Goal: Transaction & Acquisition: Book appointment/travel/reservation

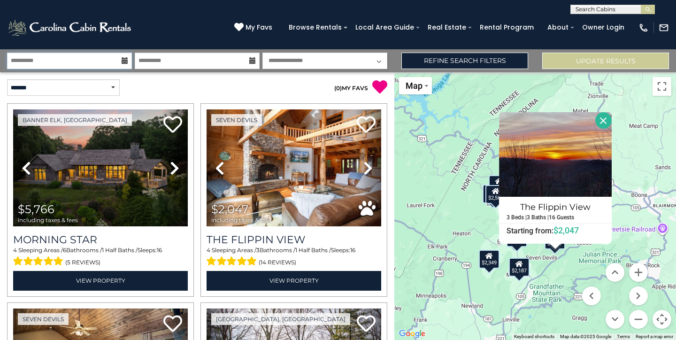
click at [63, 65] on input "**********" at bounding box center [69, 61] width 125 height 16
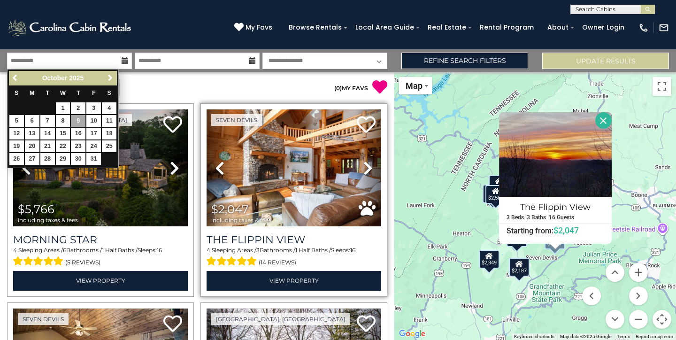
click at [296, 103] on div "Seven Devils Previous Next" at bounding box center [294, 199] width 187 height 193
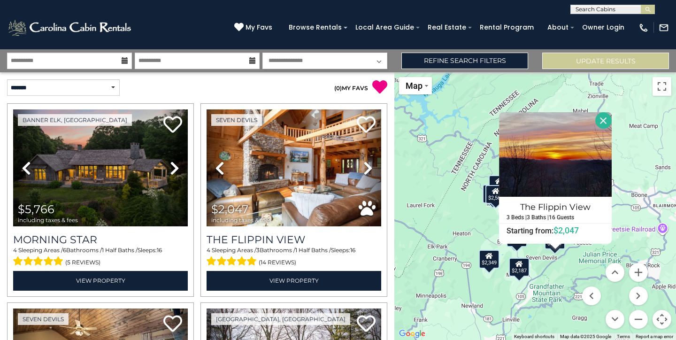
click at [276, 89] on p "( 0 ) MY FAVS" at bounding box center [292, 86] width 190 height 15
click at [490, 64] on link "Refine Search Filters" at bounding box center [464, 61] width 127 height 16
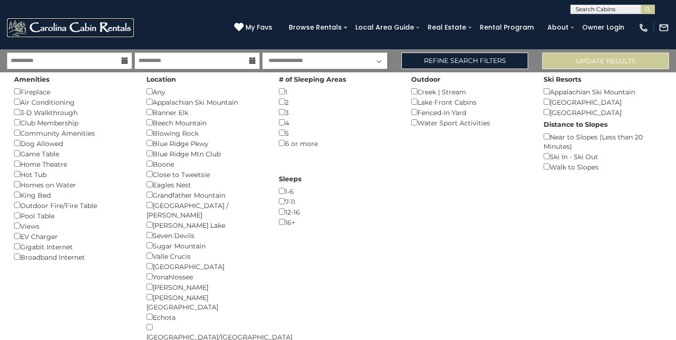
click at [73, 32] on img at bounding box center [70, 27] width 127 height 19
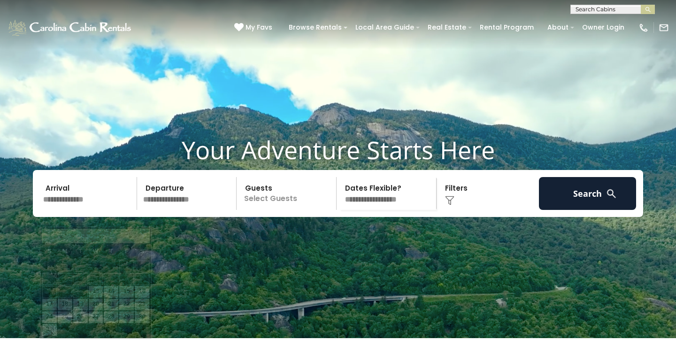
click at [92, 210] on input "text" at bounding box center [88, 193] width 97 height 33
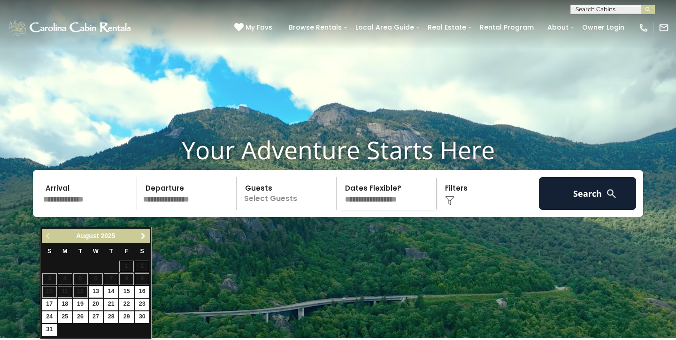
click at [141, 235] on span "Next" at bounding box center [143, 236] width 8 height 8
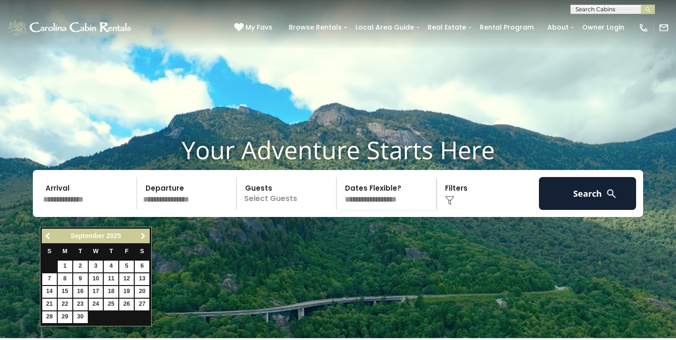
click at [141, 235] on span "Next" at bounding box center [143, 236] width 8 height 8
click at [112, 281] on link "9" at bounding box center [111, 279] width 15 height 12
type input "*******"
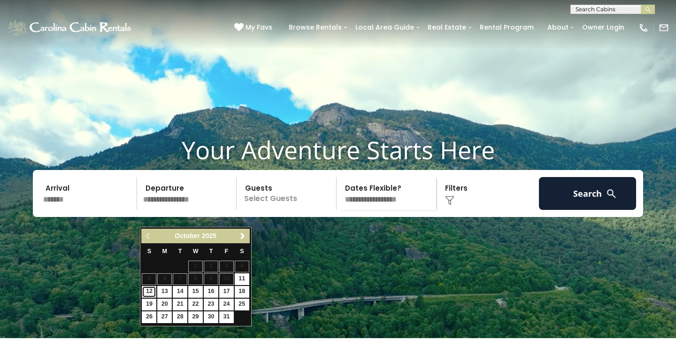
click at [149, 293] on link "12" at bounding box center [149, 292] width 15 height 12
type input "********"
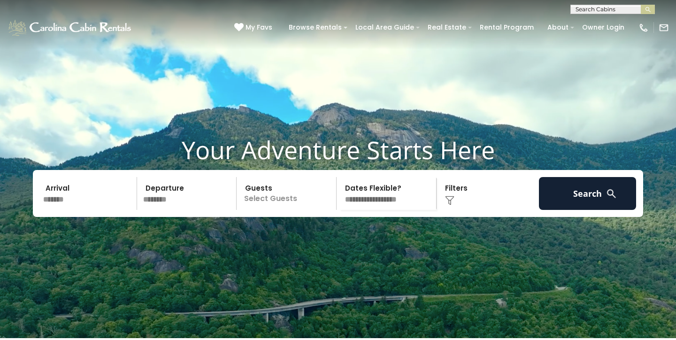
click at [297, 210] on p "Select Guests" at bounding box center [287, 193] width 97 height 33
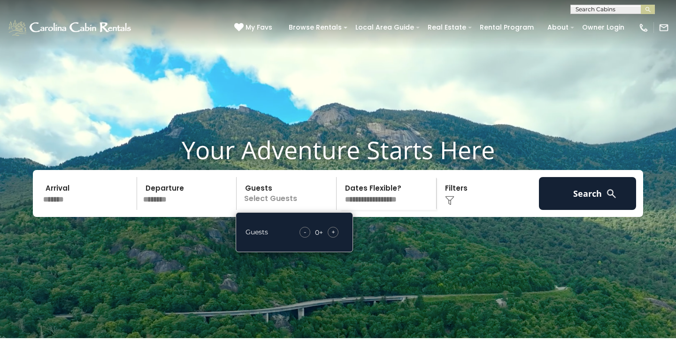
click at [332, 237] on span "+" at bounding box center [334, 231] width 4 height 9
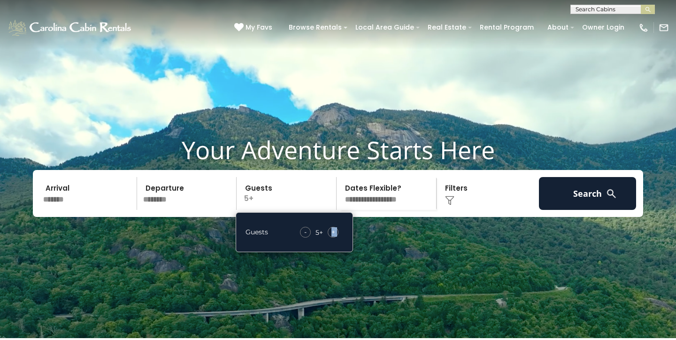
click at [332, 237] on span "+" at bounding box center [334, 231] width 4 height 9
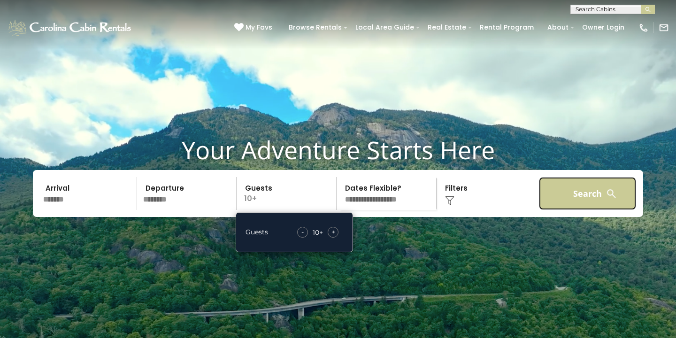
click at [586, 206] on button "Search" at bounding box center [587, 193] width 97 height 33
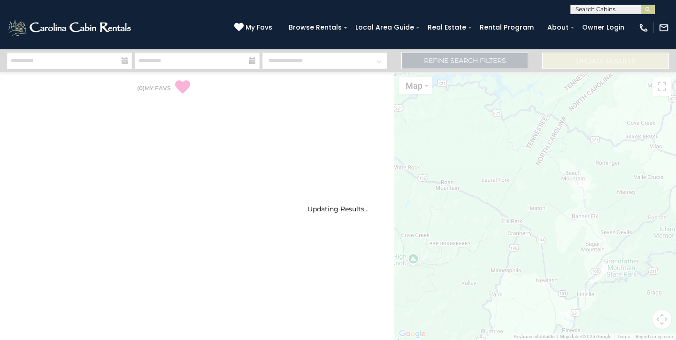
drag, startPoint x: 565, startPoint y: 212, endPoint x: 495, endPoint y: 210, distance: 70.0
click at [495, 210] on div "Updating Results..." at bounding box center [338, 209] width 676 height 8
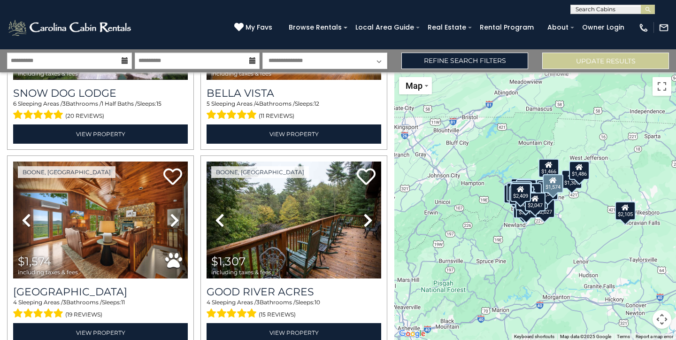
scroll to position [1143, 0]
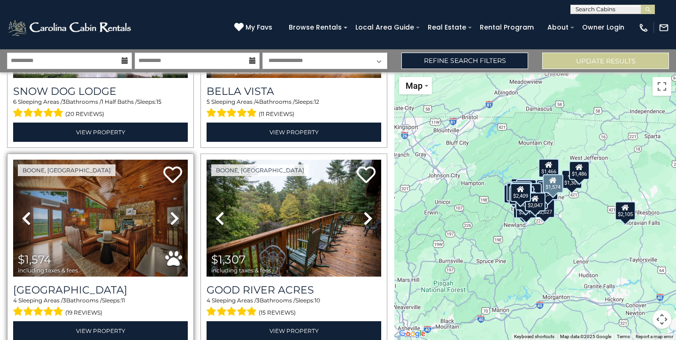
click at [176, 214] on icon at bounding box center [174, 218] width 9 height 15
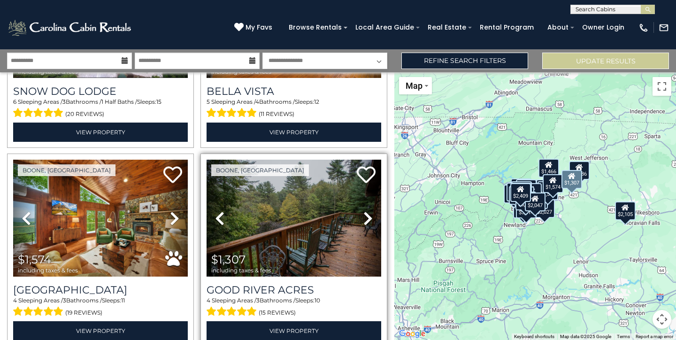
click at [362, 221] on link "Next" at bounding box center [368, 218] width 26 height 117
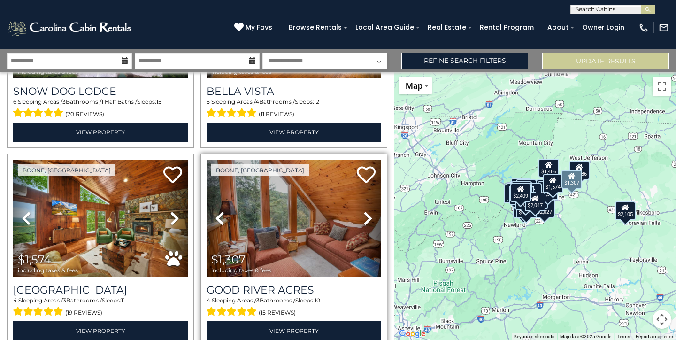
click at [362, 221] on link "Next" at bounding box center [368, 218] width 26 height 117
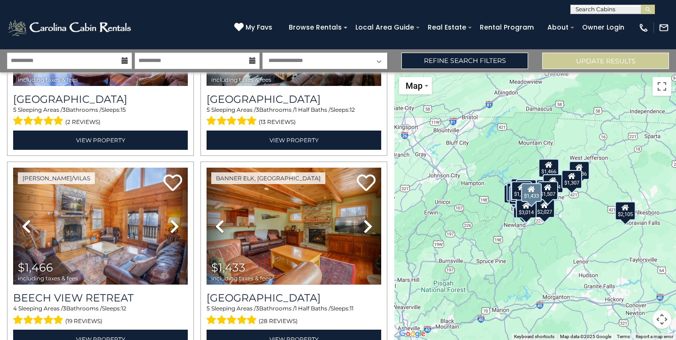
scroll to position [2798, 0]
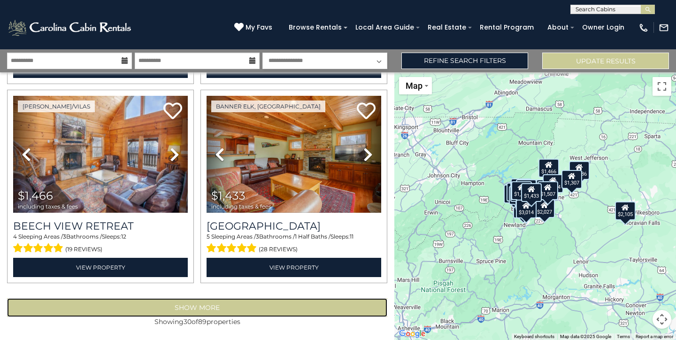
click at [261, 303] on button "Show More" at bounding box center [197, 307] width 380 height 19
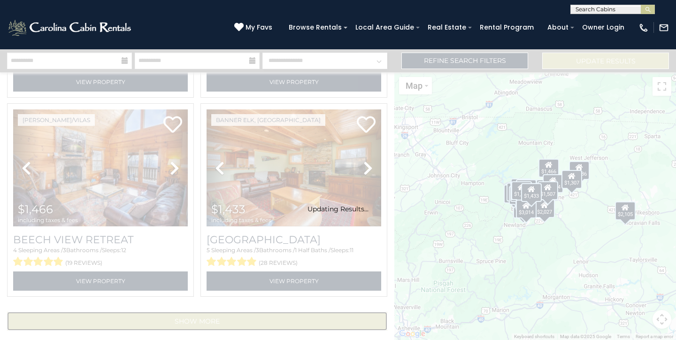
scroll to position [2784, 0]
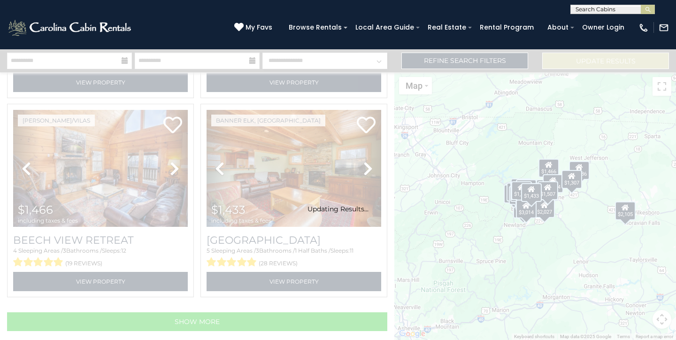
click at [565, 204] on div "Updating Results..." at bounding box center [338, 195] width 676 height 37
